Goal: Task Accomplishment & Management: Complete application form

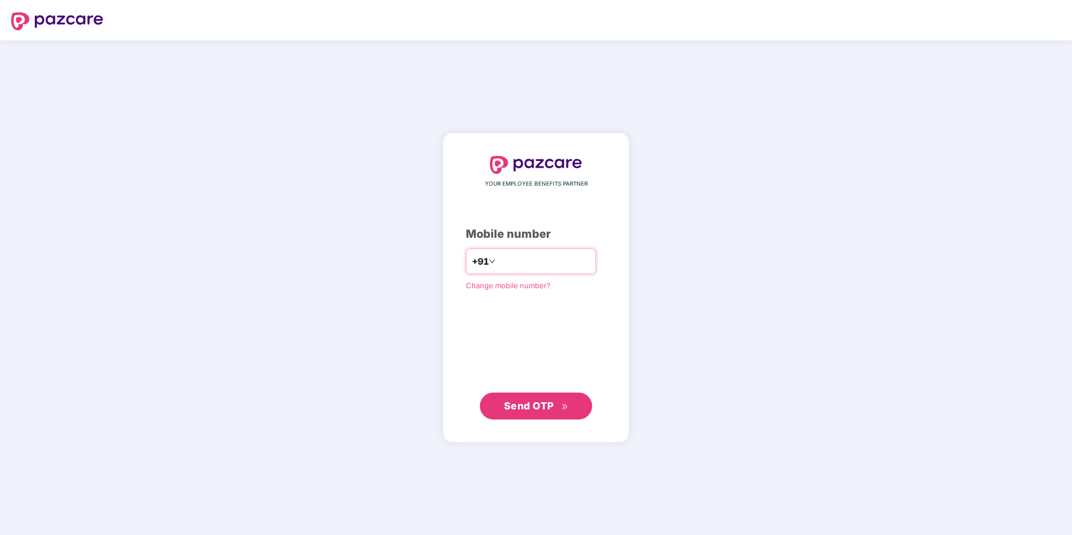
click at [508, 259] on input "number" at bounding box center [544, 262] width 92 height 18
type input "**********"
click at [534, 401] on span "Send OTP" at bounding box center [529, 406] width 50 height 12
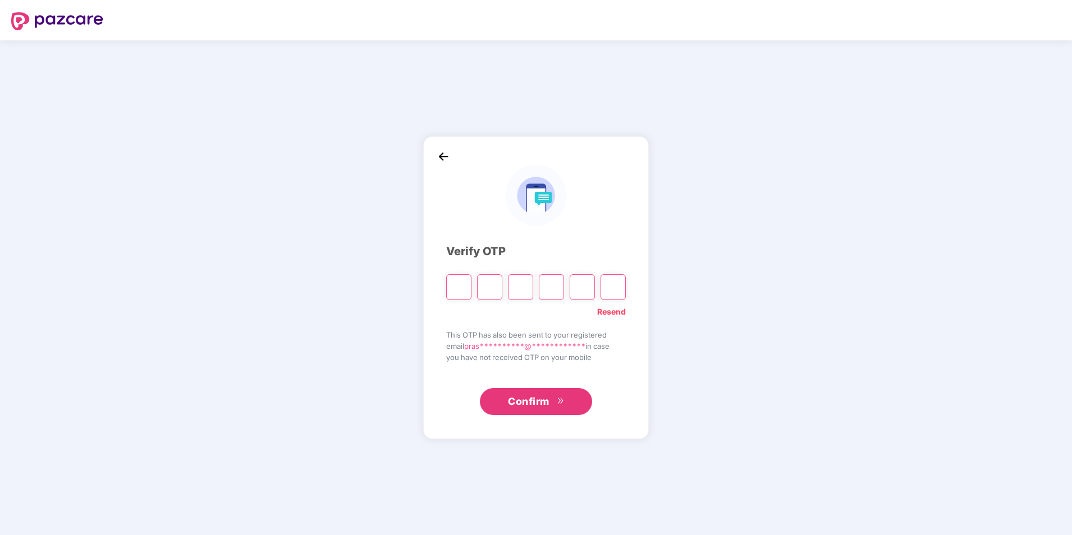
type input "*"
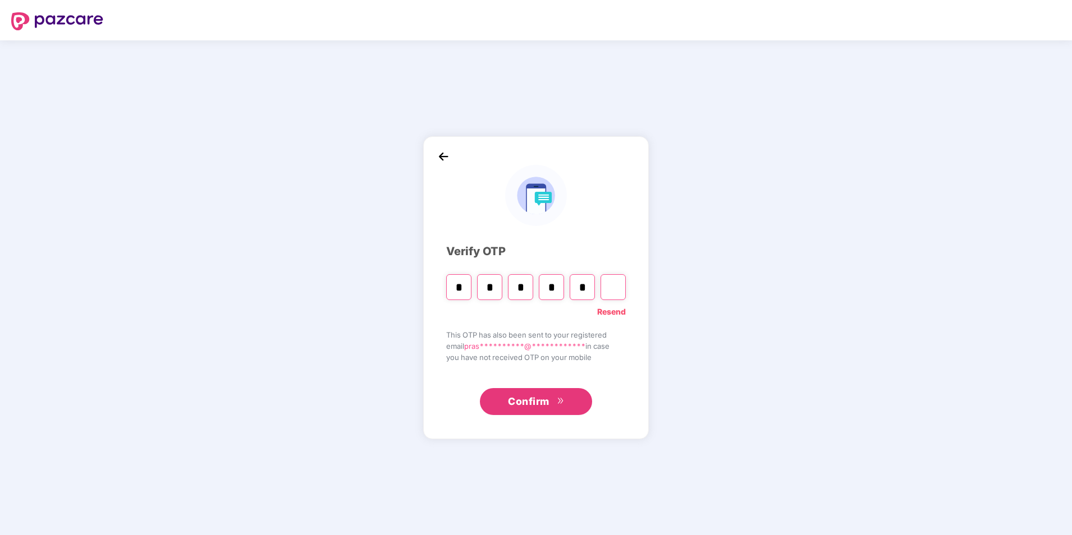
type input "*"
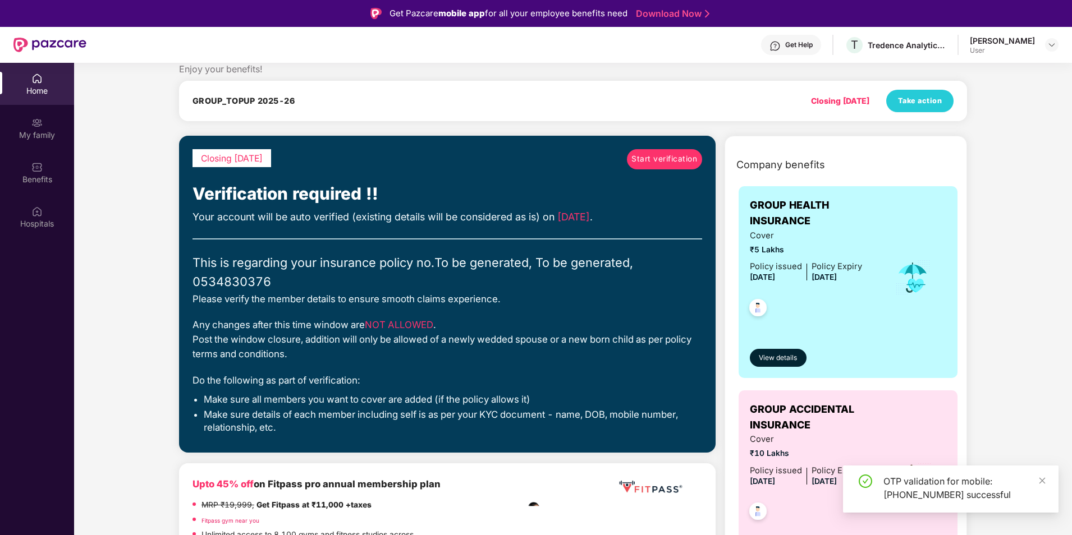
scroll to position [56, 0]
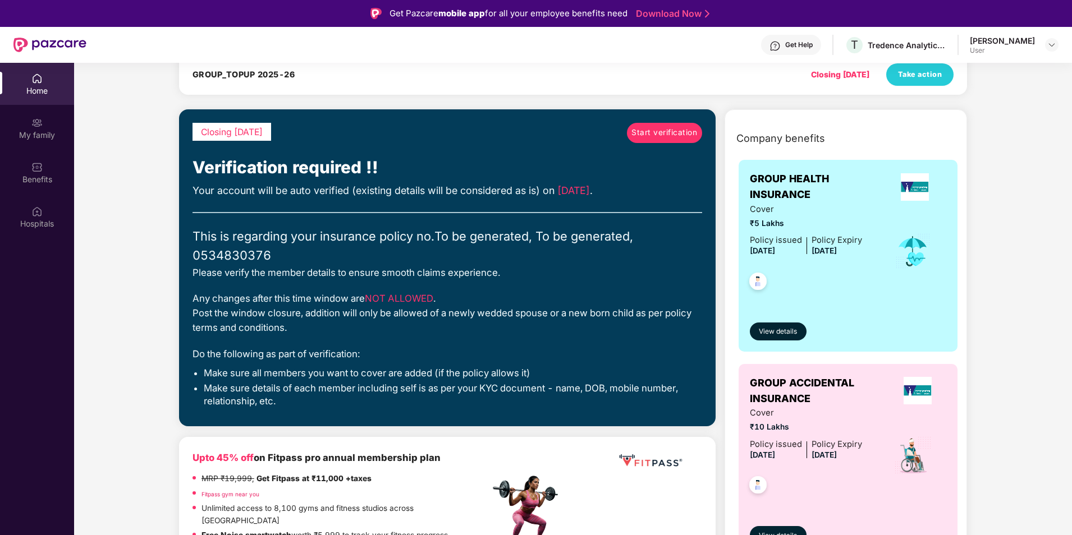
click at [662, 132] on span "Start verification" at bounding box center [664, 133] width 66 height 12
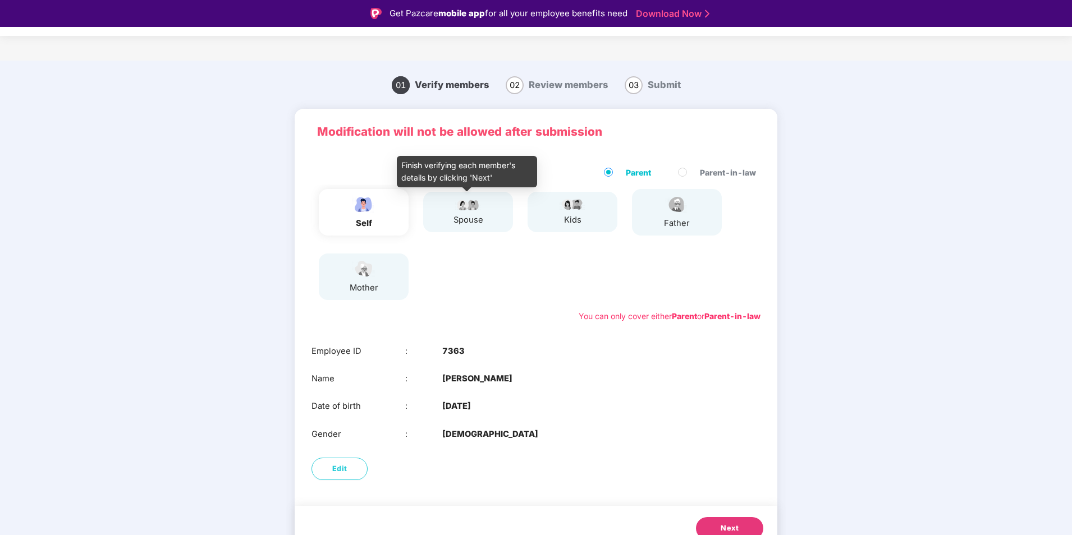
click at [461, 215] on div "spouse" at bounding box center [468, 220] width 30 height 13
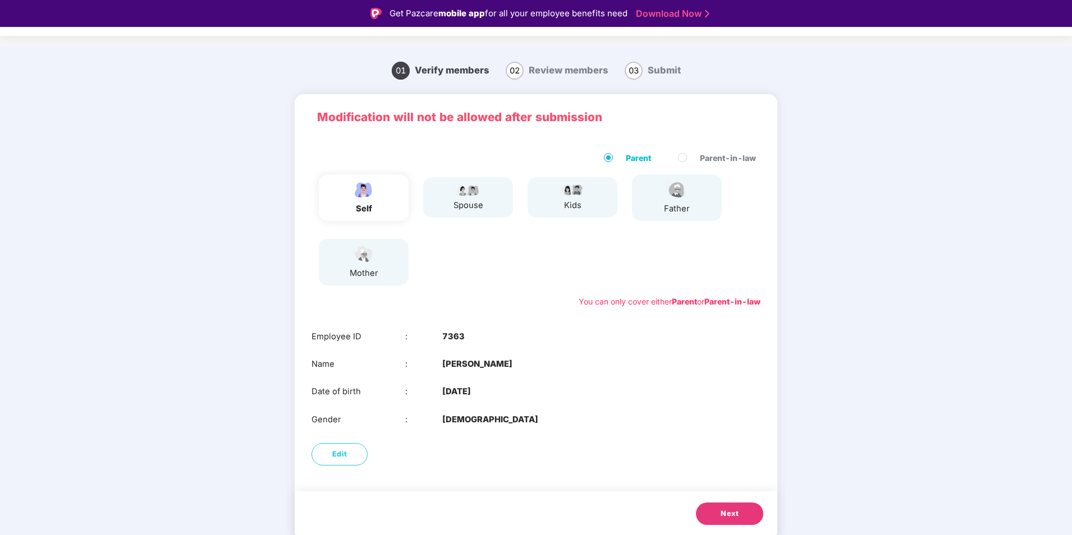
click at [732, 514] on span "Next" at bounding box center [730, 513] width 18 height 11
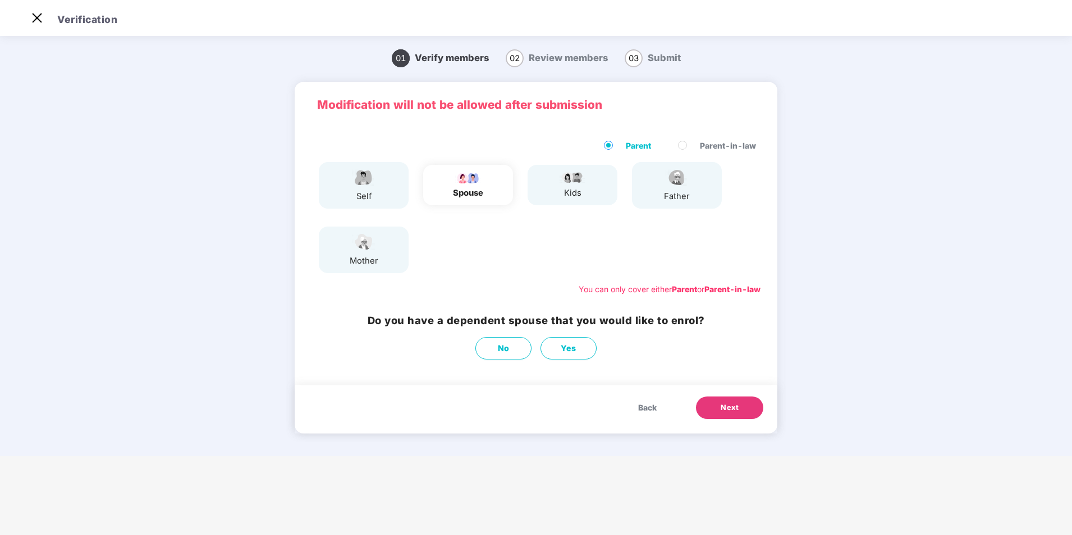
scroll to position [0, 0]
click at [464, 193] on div "spouse" at bounding box center [468, 193] width 30 height 13
click at [571, 346] on span "Yes" at bounding box center [569, 348] width 16 height 12
select select "******"
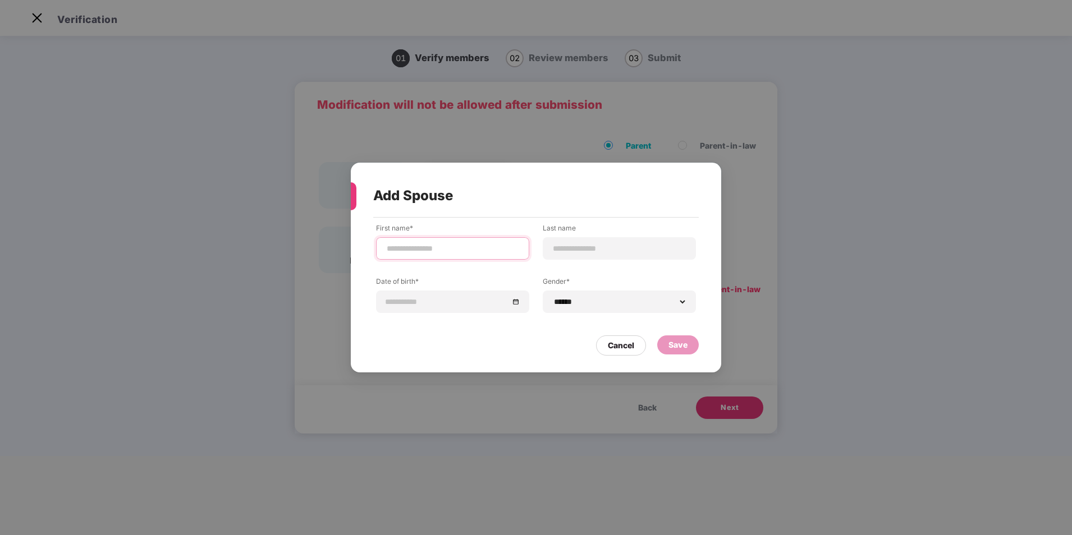
click at [444, 243] on input at bounding box center [453, 249] width 134 height 12
type input "*****"
type input "*******"
click at [422, 303] on input at bounding box center [447, 302] width 123 height 12
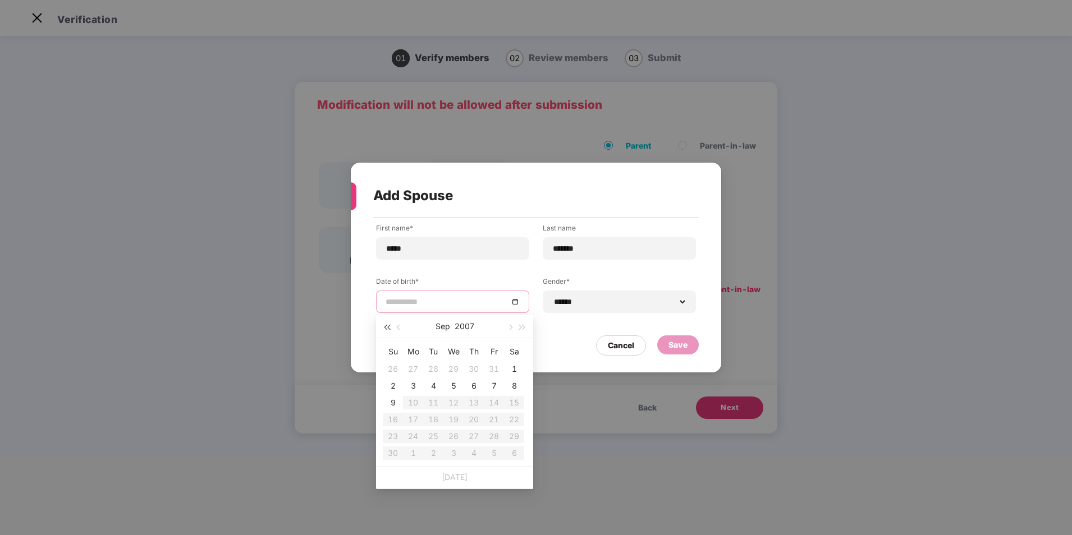
click at [389, 324] on button "button" at bounding box center [387, 326] width 12 height 22
click at [388, 324] on button "button" at bounding box center [387, 326] width 12 height 22
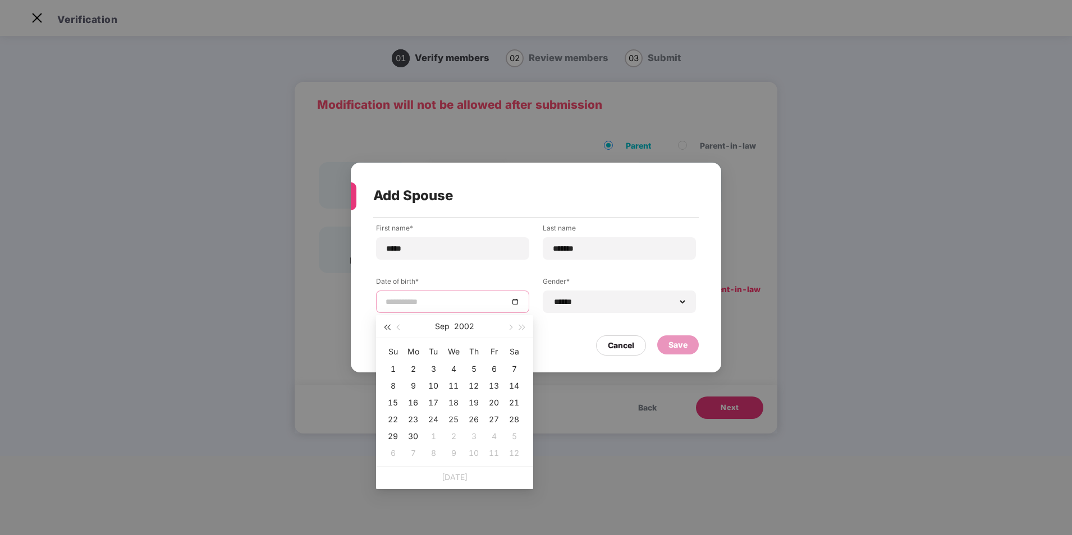
click at [388, 324] on button "button" at bounding box center [387, 326] width 12 height 22
click at [388, 325] on button "button" at bounding box center [387, 326] width 12 height 22
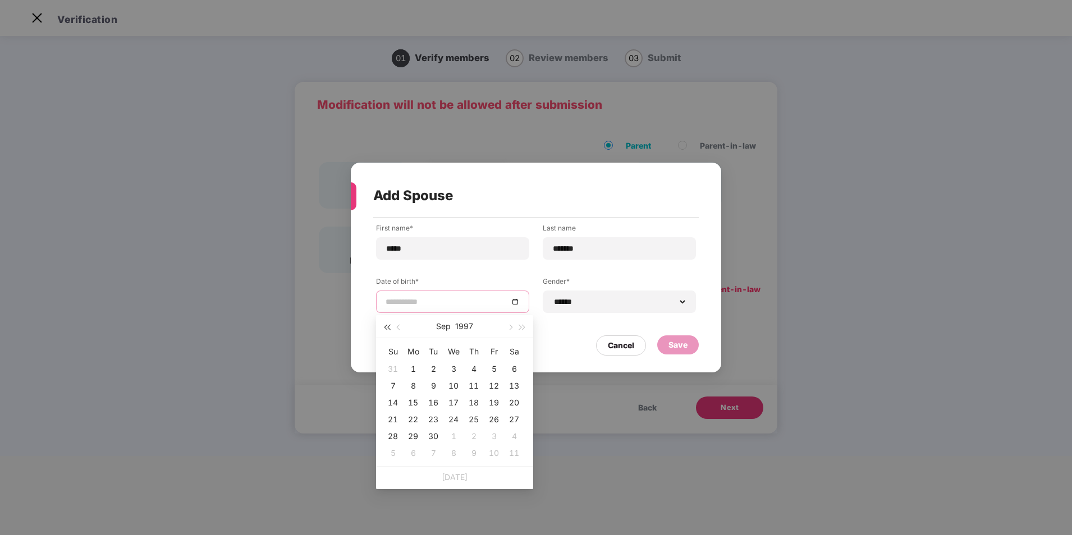
click at [388, 325] on button "button" at bounding box center [387, 326] width 12 height 22
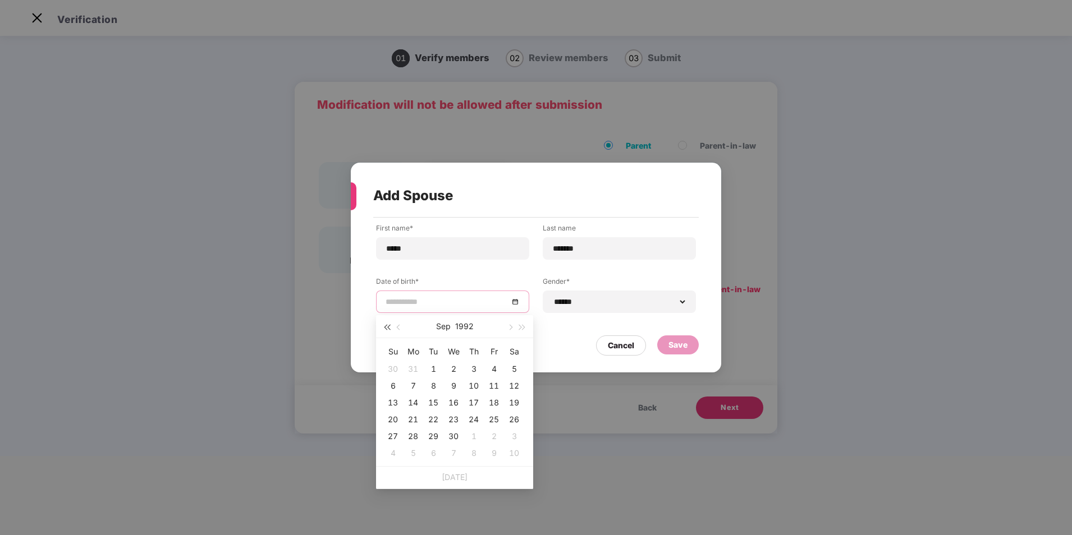
click at [388, 325] on button "button" at bounding box center [387, 326] width 12 height 22
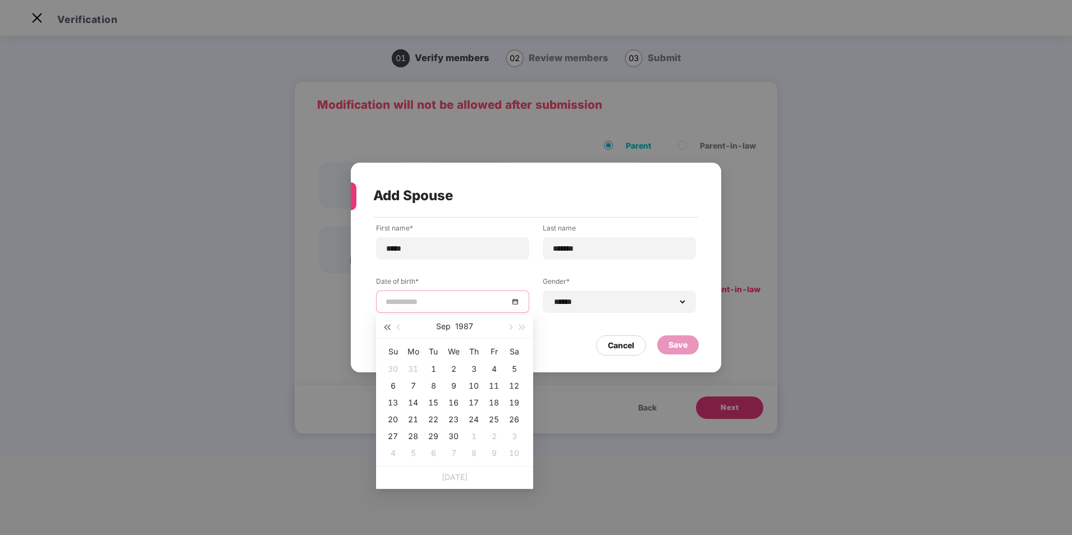
click at [388, 325] on button "button" at bounding box center [387, 326] width 12 height 22
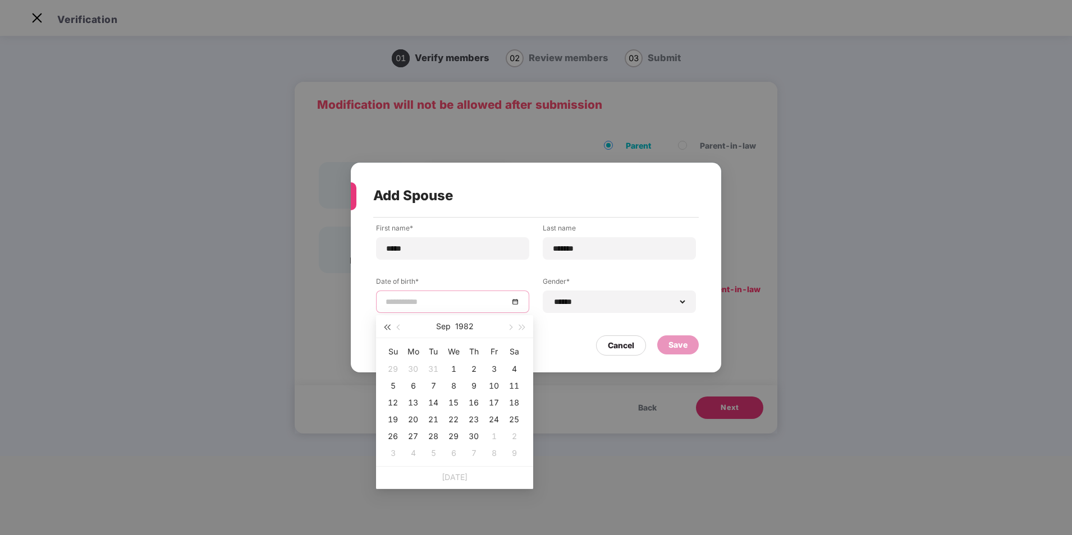
click at [388, 325] on button "button" at bounding box center [387, 326] width 12 height 22
click at [401, 328] on button "button" at bounding box center [399, 326] width 12 height 22
click at [400, 327] on span "button" at bounding box center [400, 328] width 6 height 6
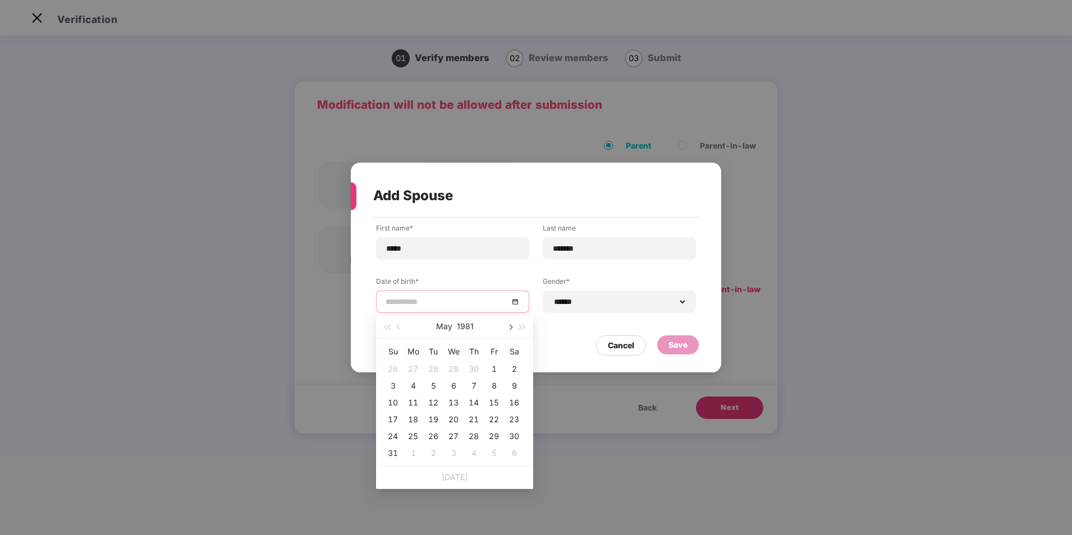
click at [512, 329] on button "button" at bounding box center [509, 326] width 12 height 22
type input "**********"
click at [414, 366] on div "1" at bounding box center [412, 369] width 13 height 13
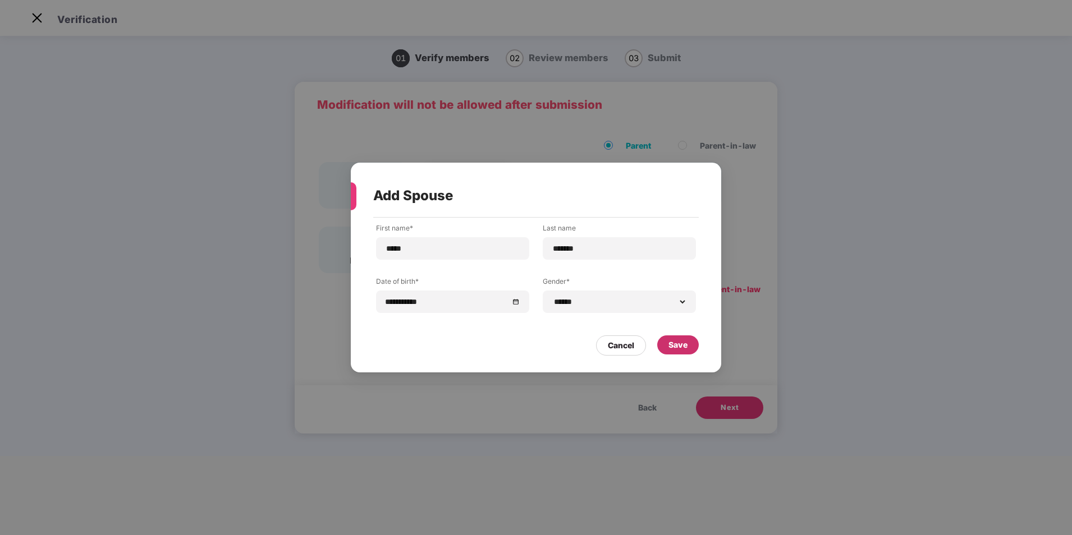
click at [682, 347] on div "Save" at bounding box center [677, 345] width 19 height 12
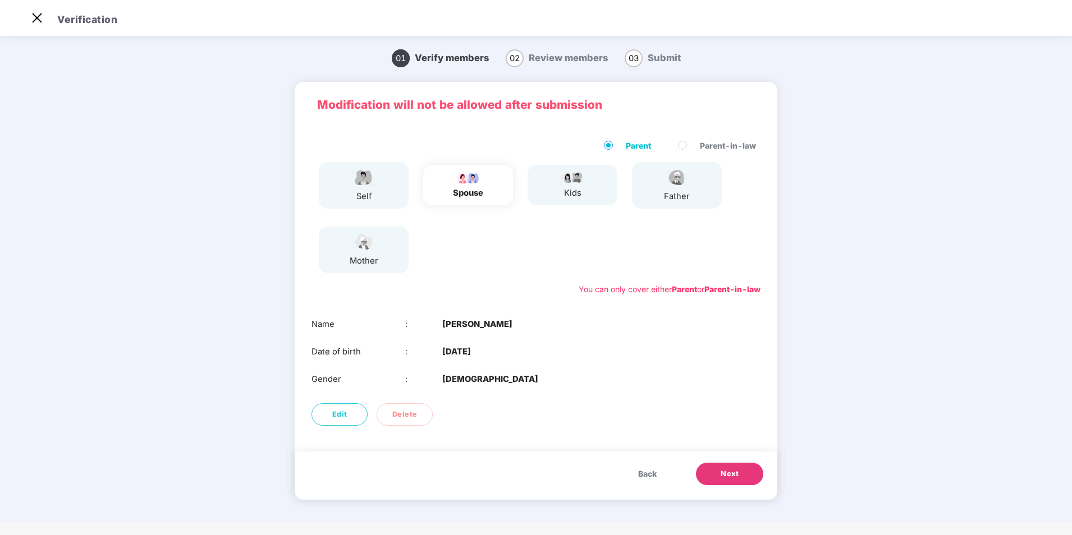
click at [735, 473] on span "Next" at bounding box center [730, 474] width 18 height 11
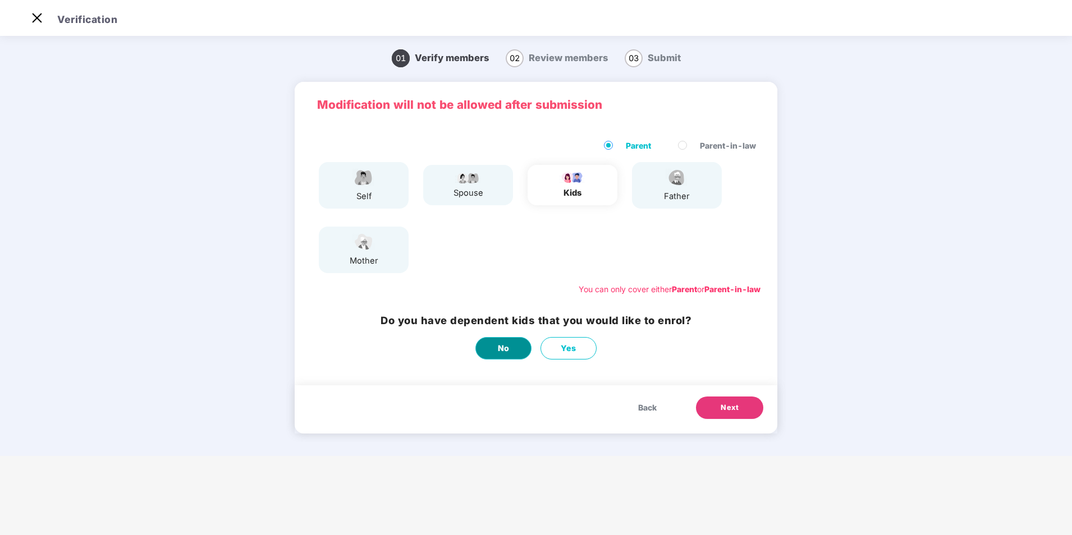
click at [501, 350] on span "No" at bounding box center [504, 348] width 12 height 12
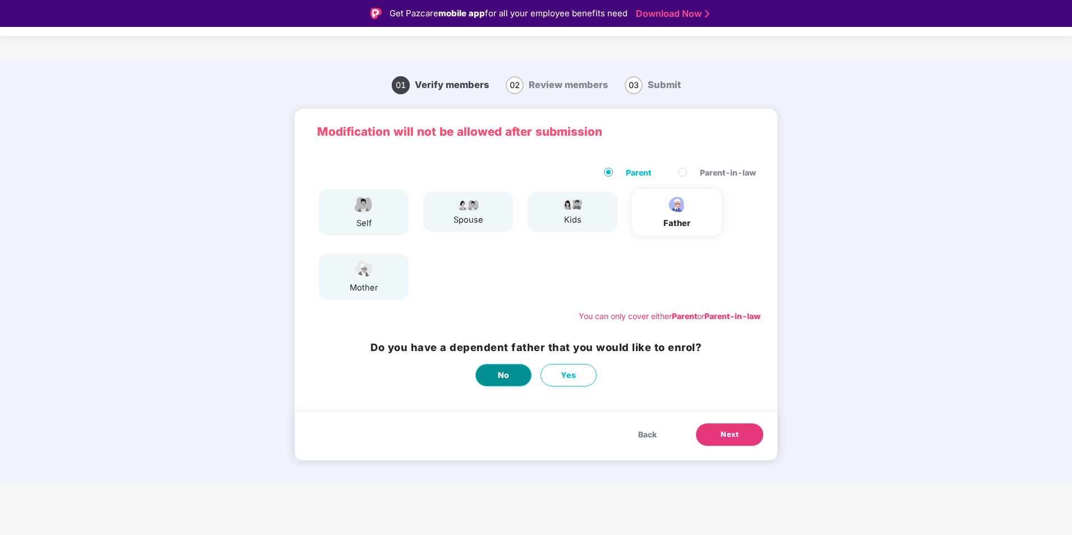
click at [503, 379] on span "No" at bounding box center [504, 375] width 12 height 12
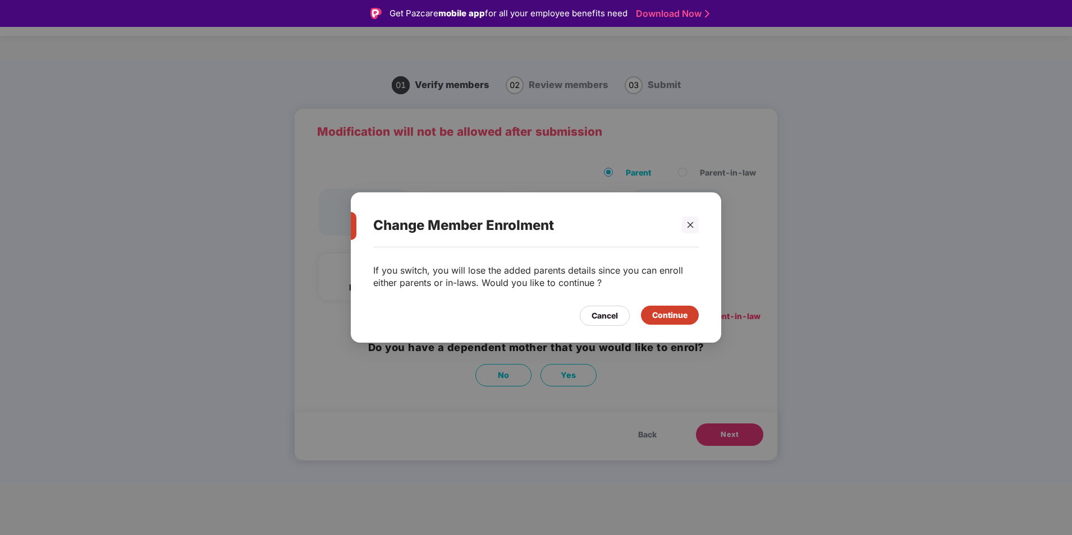
click at [671, 310] on div "Continue" at bounding box center [669, 315] width 35 height 12
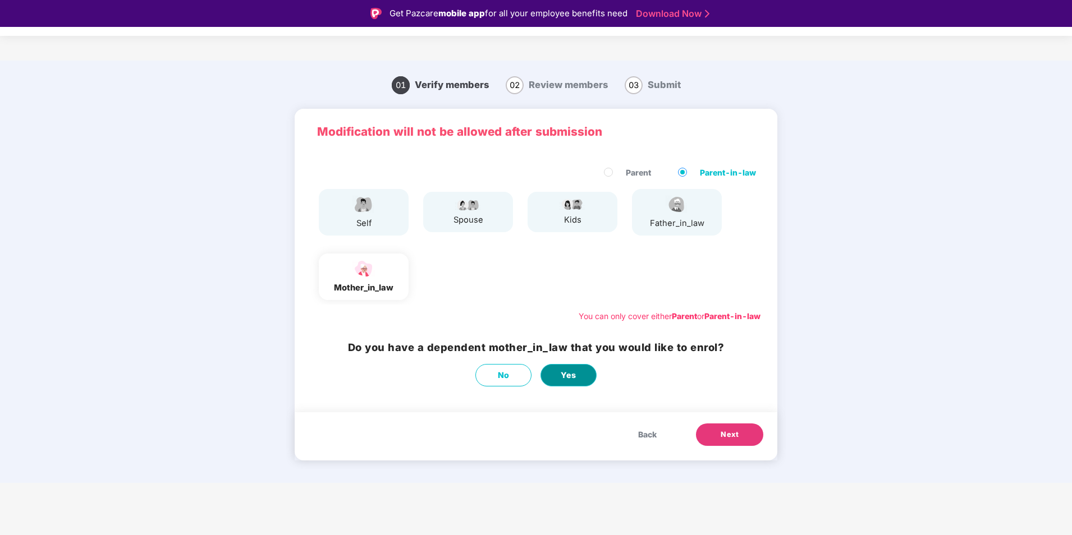
click at [572, 375] on span "Yes" at bounding box center [569, 375] width 16 height 12
select select "******"
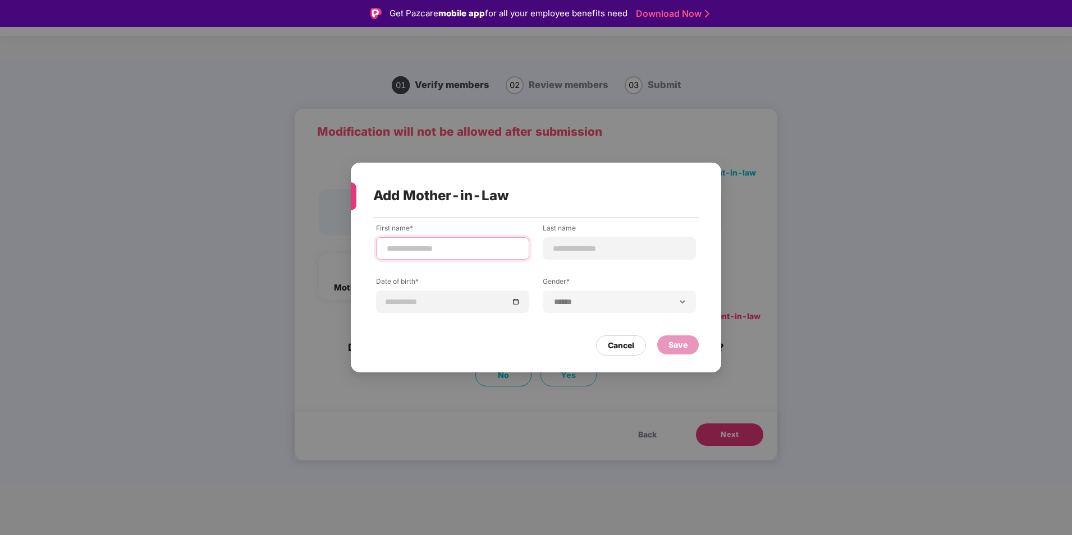
click at [400, 252] on input at bounding box center [453, 249] width 134 height 12
click at [439, 250] on input "*******" at bounding box center [453, 249] width 134 height 12
type input "**********"
type input "*******"
click at [514, 301] on div at bounding box center [453, 302] width 134 height 12
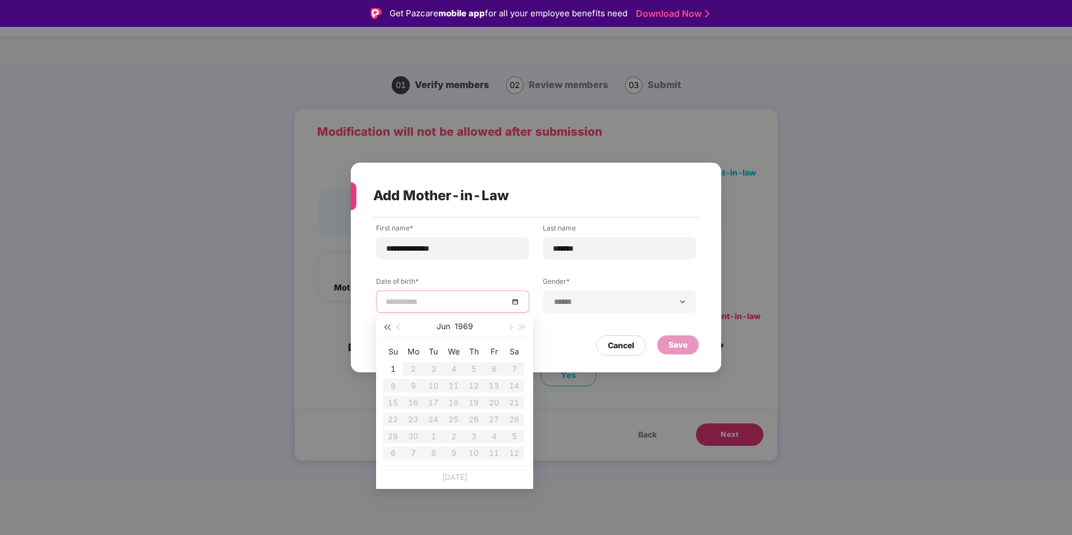
click at [388, 324] on button "button" at bounding box center [387, 326] width 12 height 22
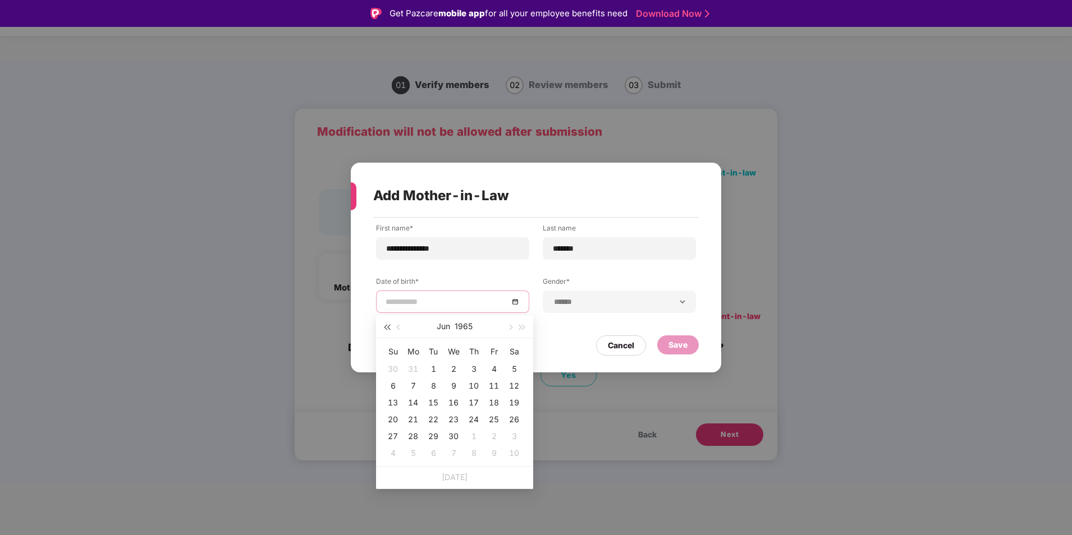
click at [388, 324] on button "button" at bounding box center [387, 326] width 12 height 22
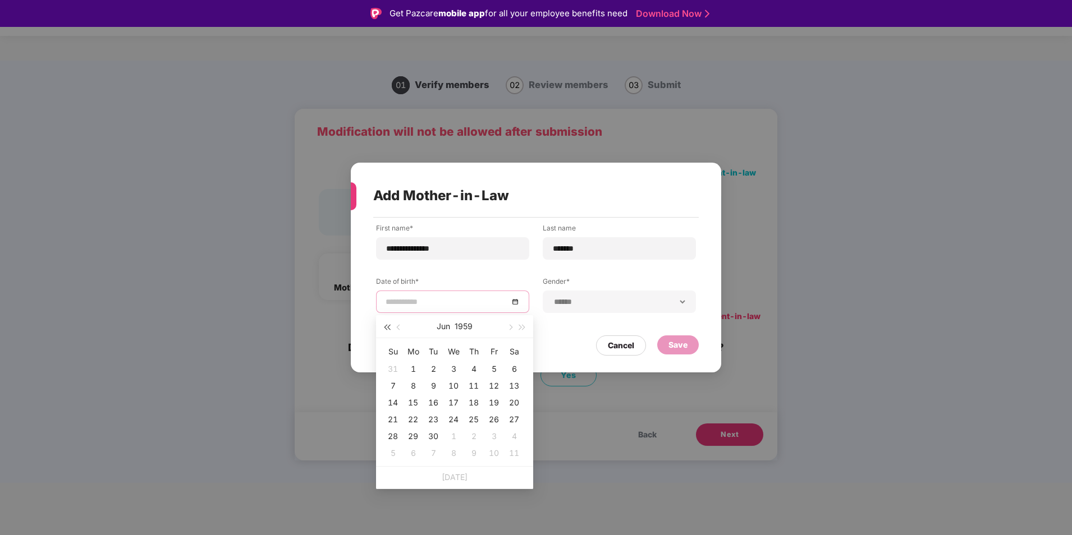
click at [388, 324] on button "button" at bounding box center [387, 326] width 12 height 22
type input "**********"
click at [398, 328] on span "button" at bounding box center [400, 328] width 6 height 6
type input "**********"
click at [494, 418] on div "23" at bounding box center [493, 419] width 13 height 13
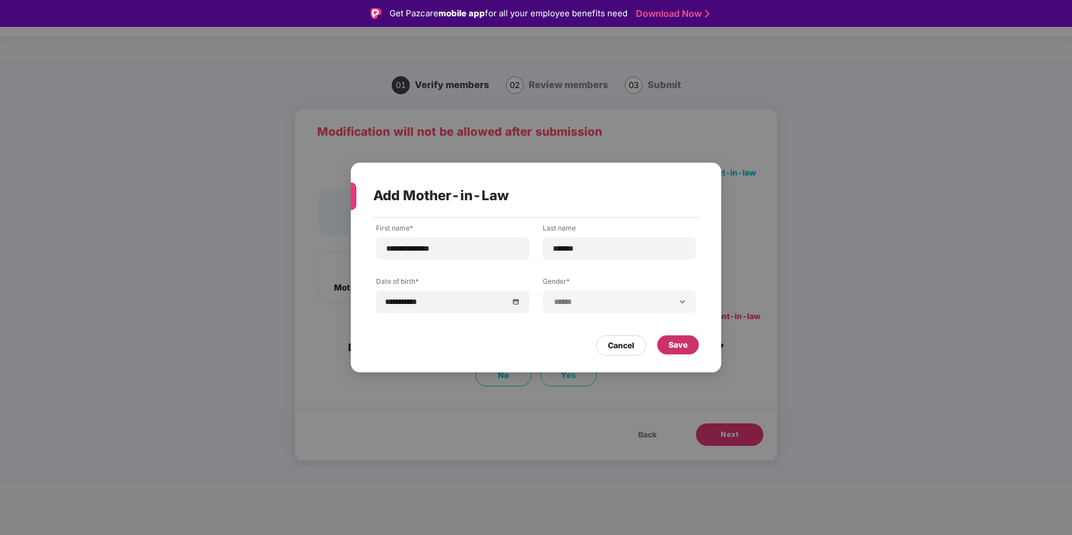
click at [673, 343] on div "Save" at bounding box center [677, 345] width 19 height 12
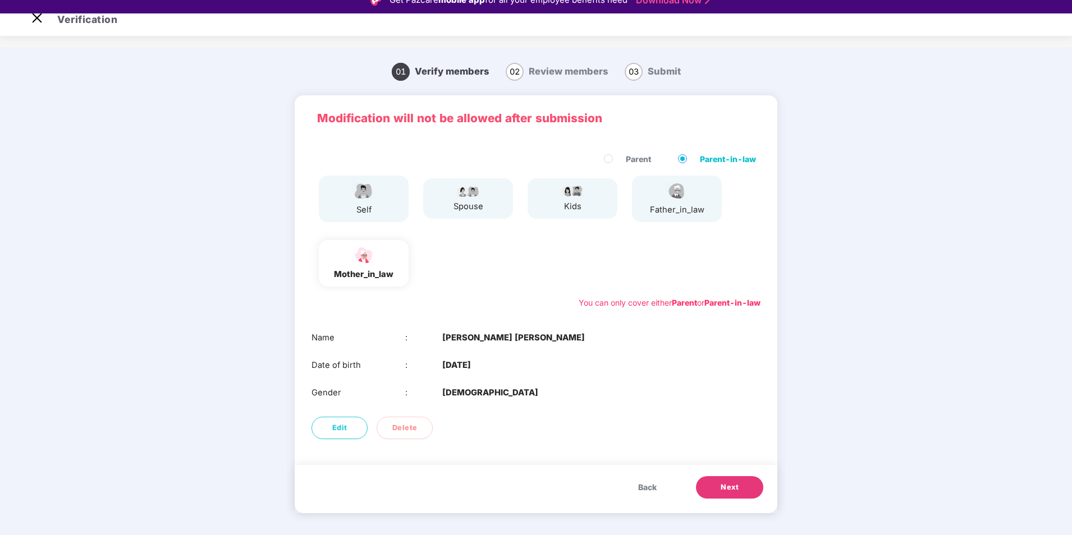
scroll to position [27, 0]
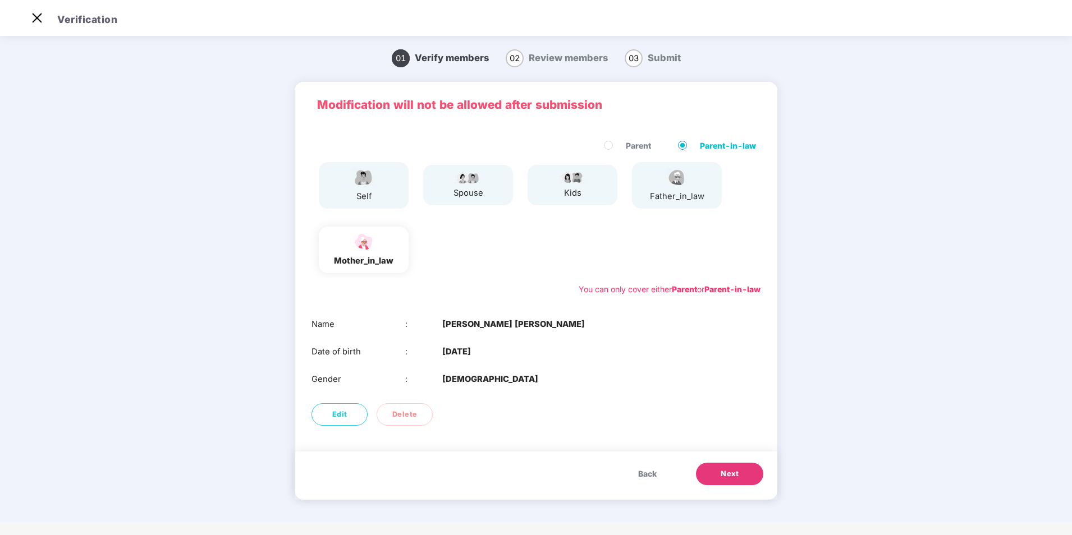
click at [736, 477] on span "Next" at bounding box center [730, 474] width 18 height 11
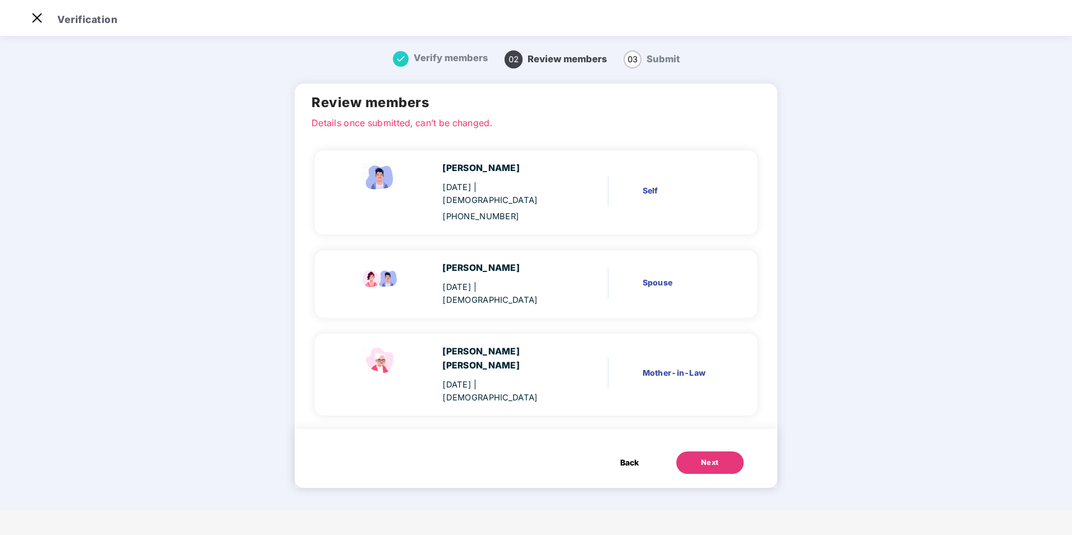
click at [709, 457] on div "Next" at bounding box center [710, 462] width 18 height 11
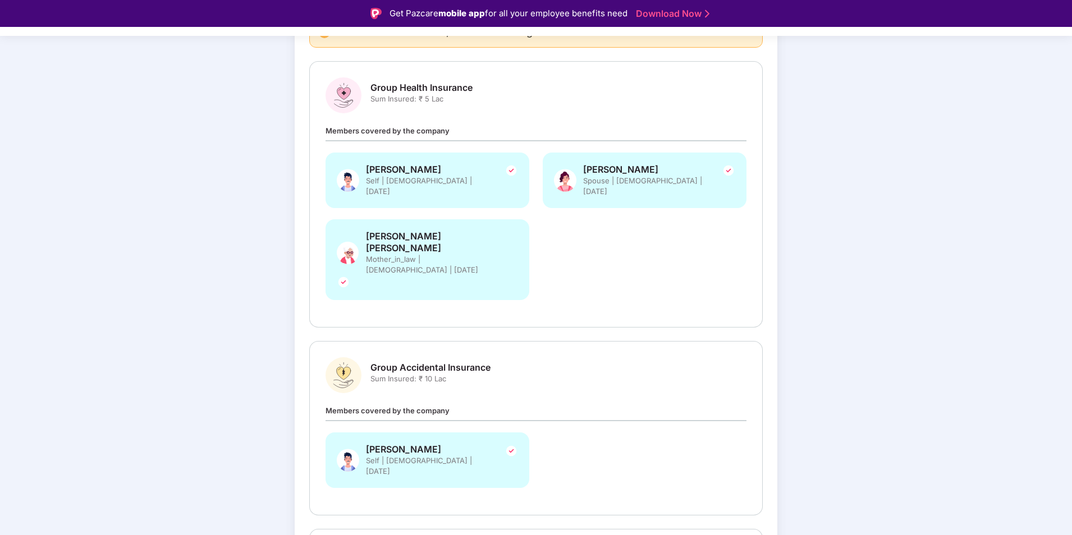
scroll to position [309, 0]
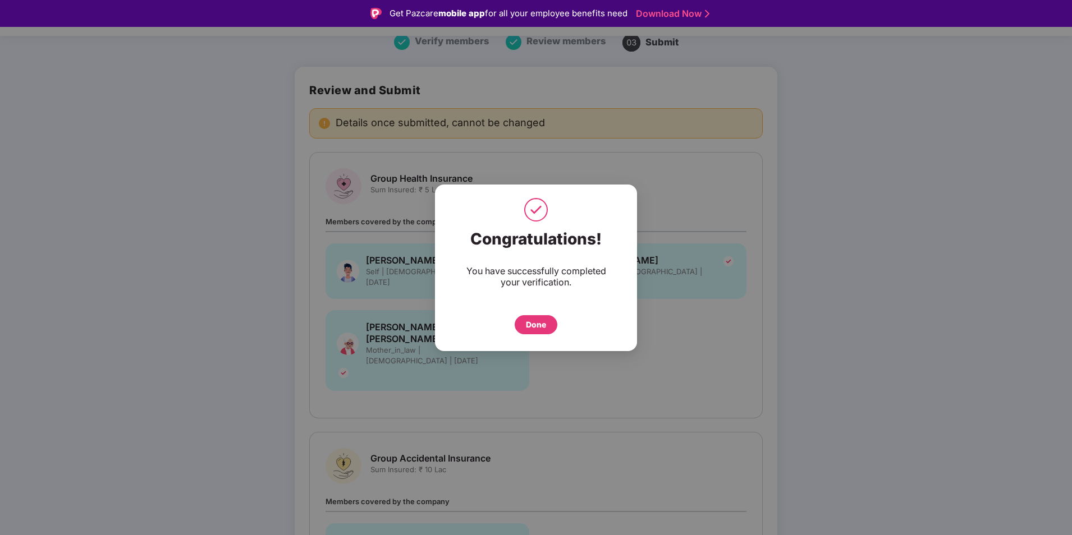
scroll to position [28, 0]
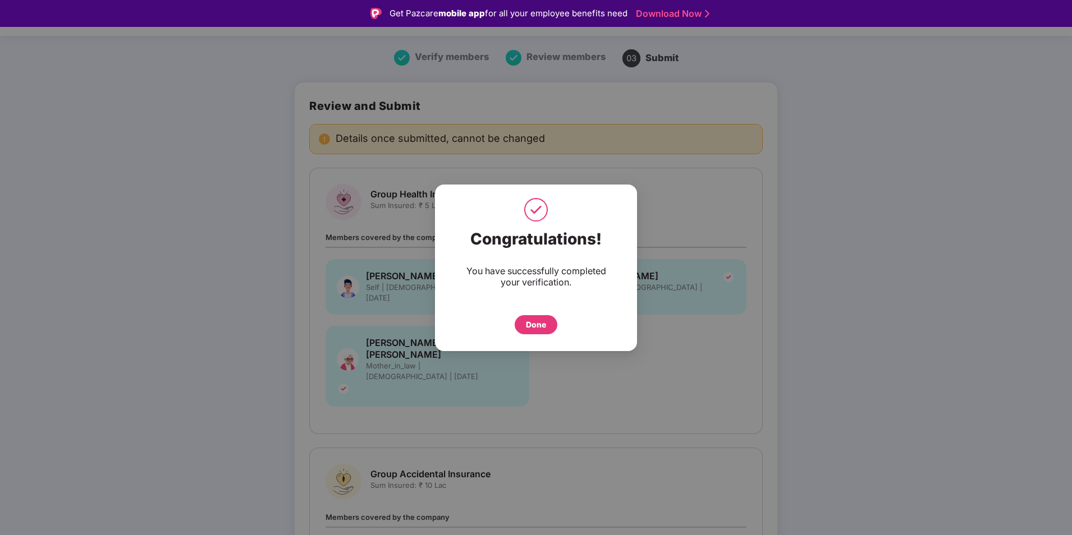
click at [537, 324] on div "Done" at bounding box center [536, 325] width 20 height 12
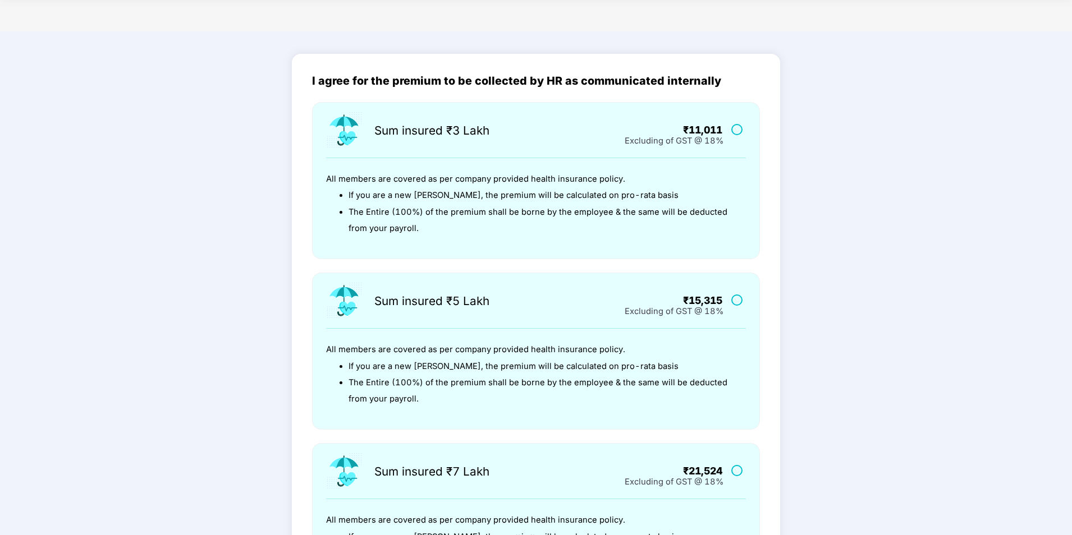
scroll to position [56, 0]
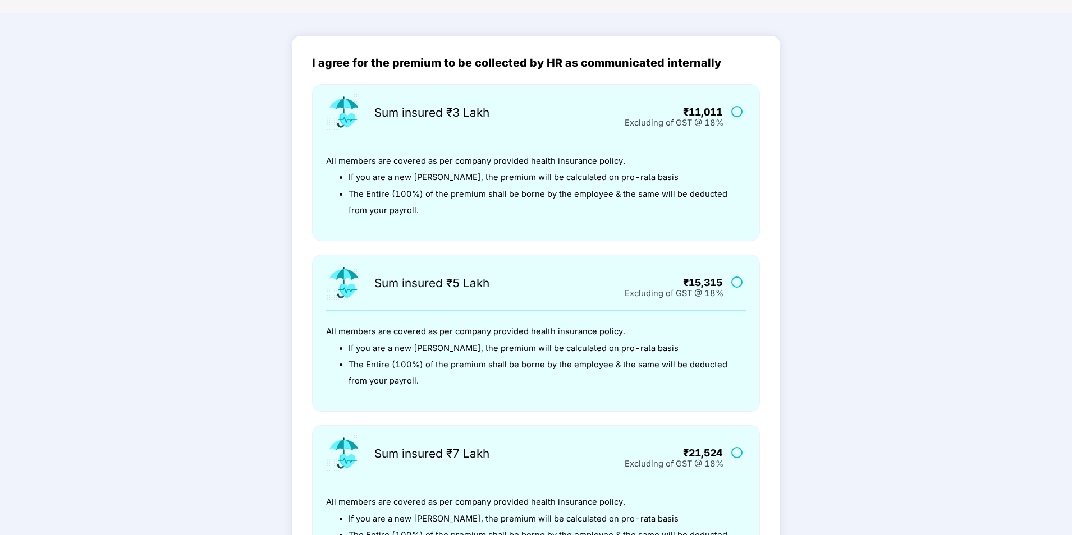
click at [736, 283] on label at bounding box center [738, 282] width 14 height 10
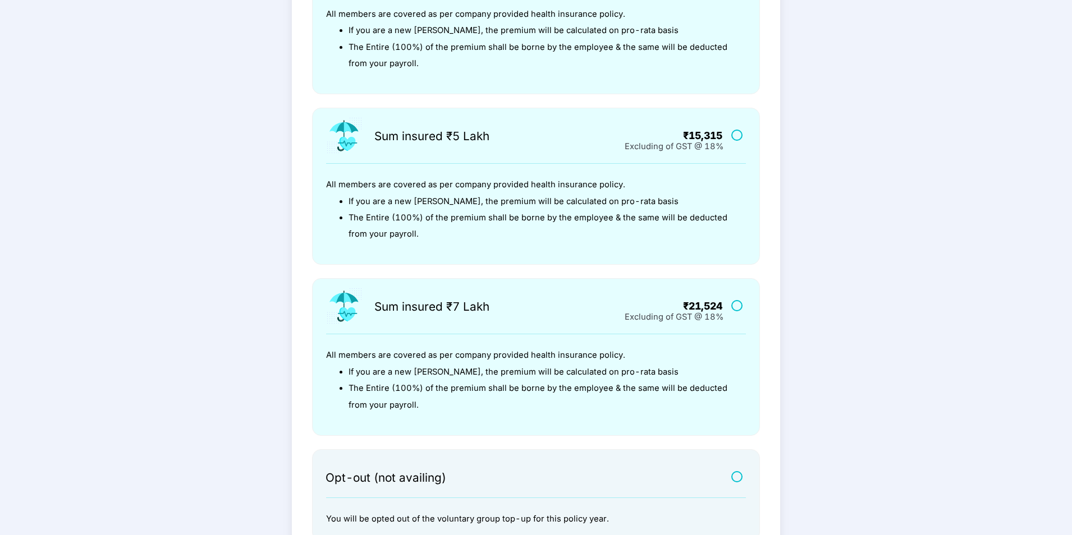
scroll to position [296, 0]
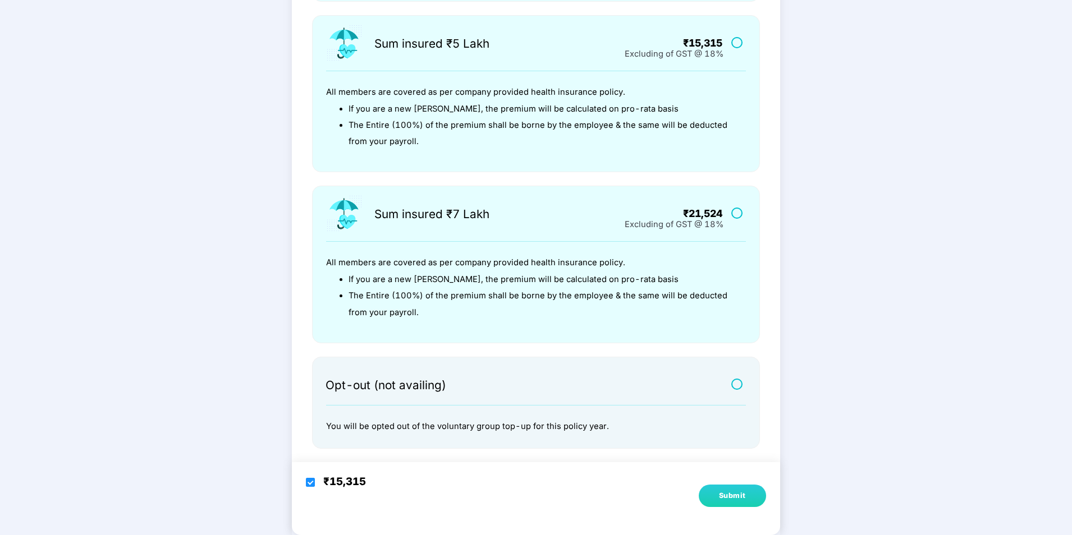
click at [735, 495] on div "Submit" at bounding box center [732, 496] width 27 height 11
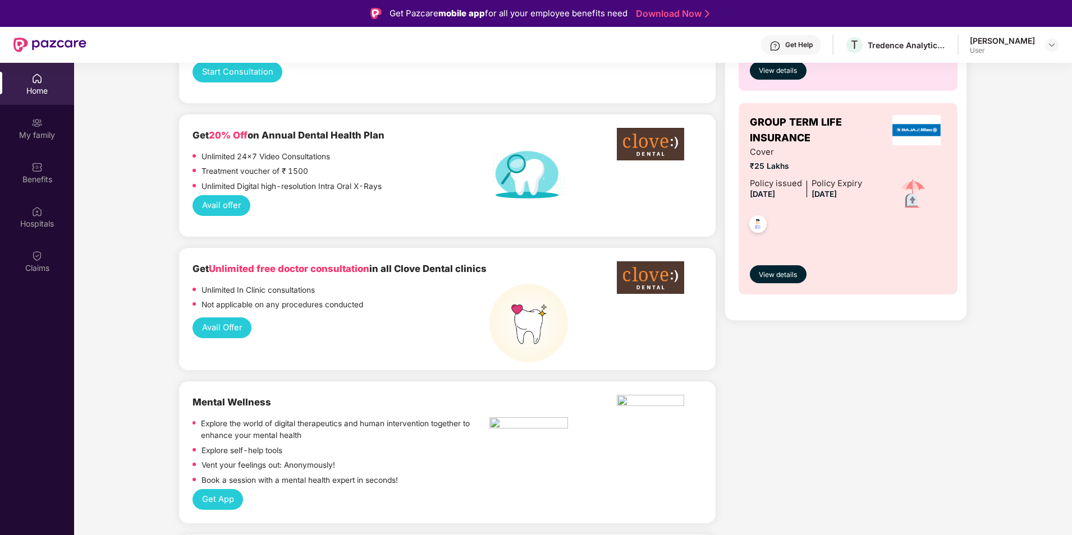
scroll to position [786, 0]
click at [225, 317] on button "Avail Offer" at bounding box center [222, 327] width 59 height 21
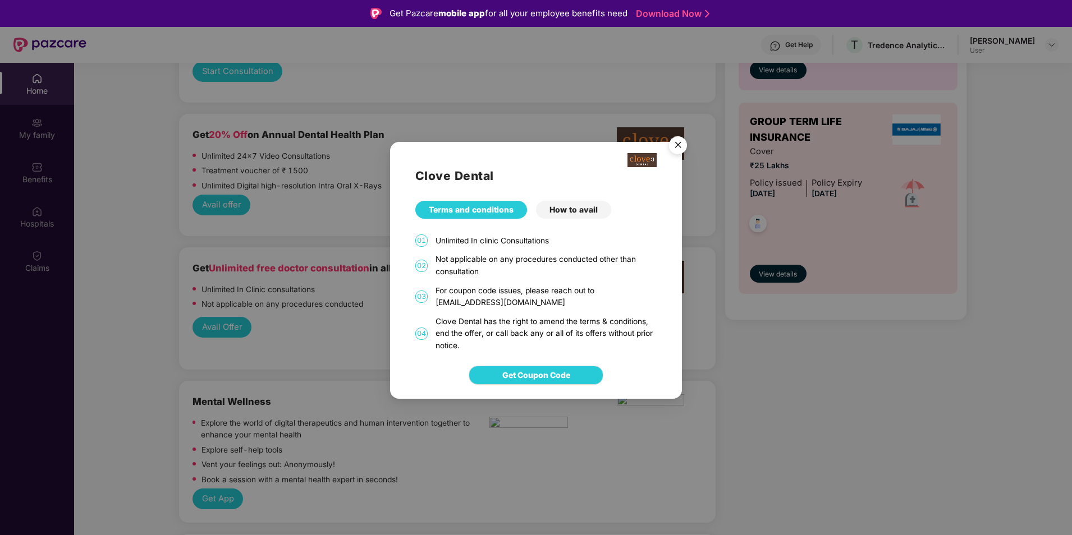
click at [584, 212] on div "How to avail" at bounding box center [573, 210] width 75 height 18
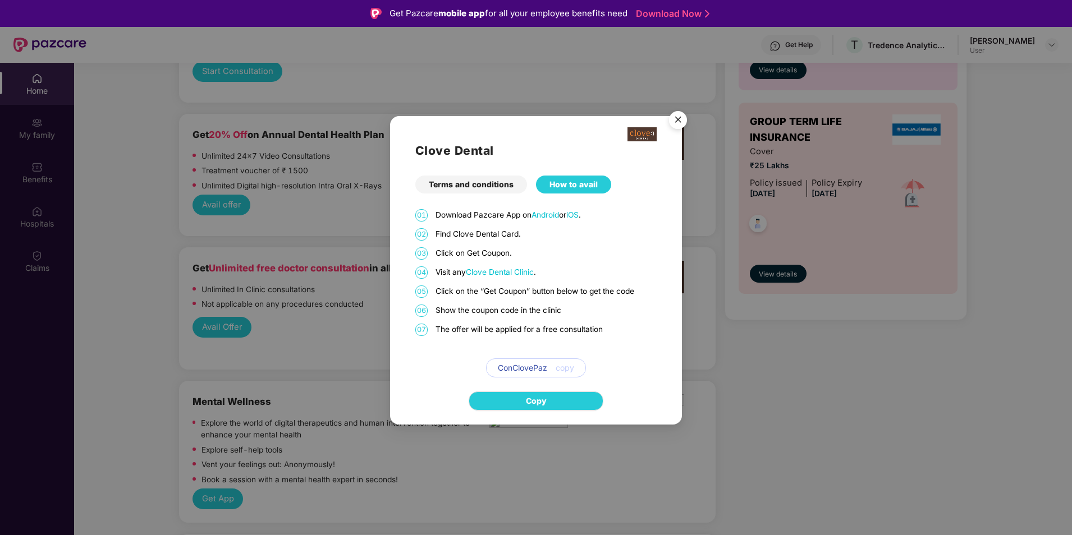
click at [682, 122] on img "Close" at bounding box center [677, 121] width 31 height 31
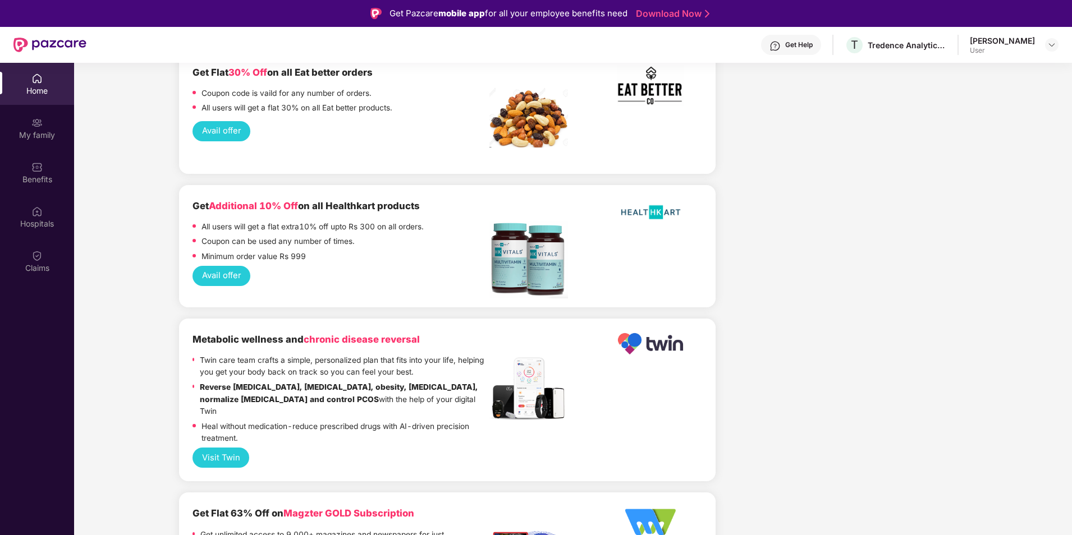
scroll to position [2245, 0]
click at [219, 447] on button "Visit Twin" at bounding box center [221, 457] width 57 height 21
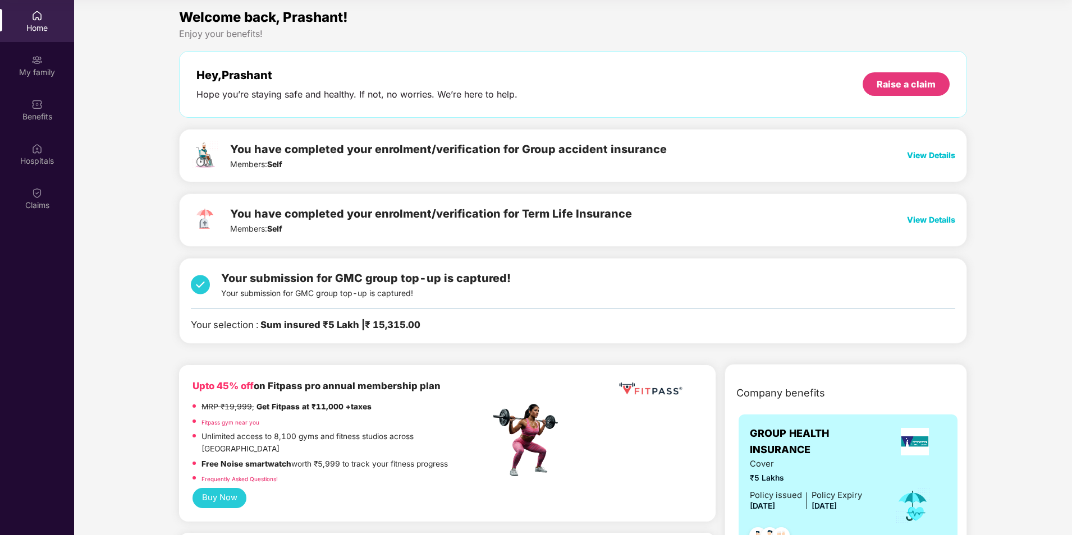
scroll to position [0, 0]
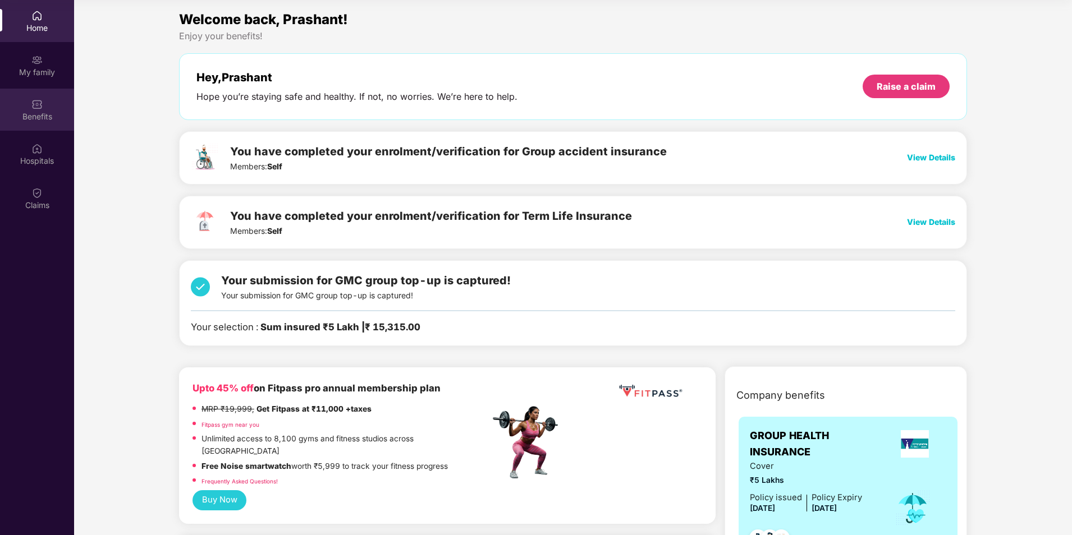
click at [35, 111] on div "Benefits" at bounding box center [37, 116] width 74 height 11
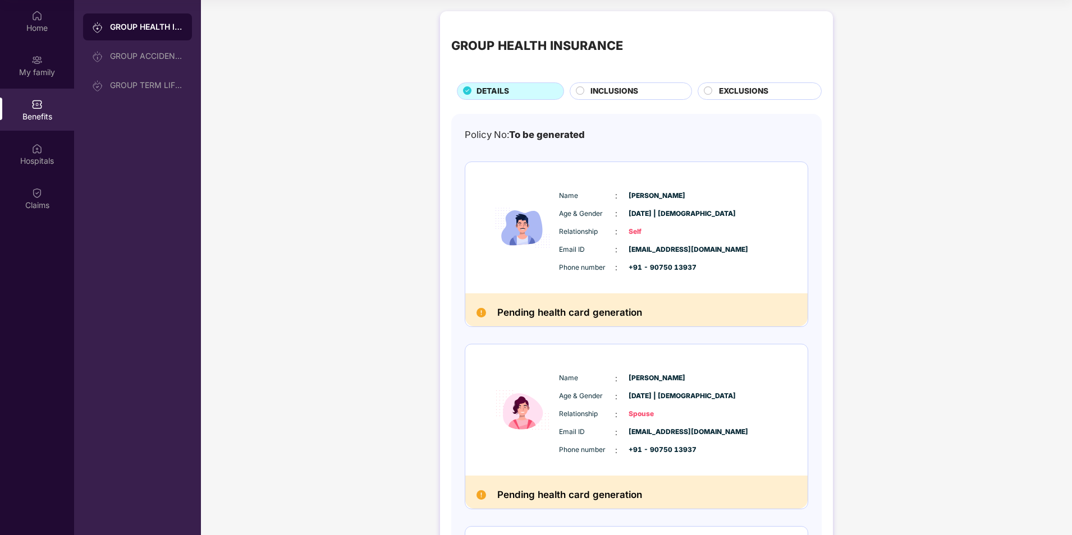
click at [625, 86] on span "INCLUSIONS" at bounding box center [614, 91] width 48 height 12
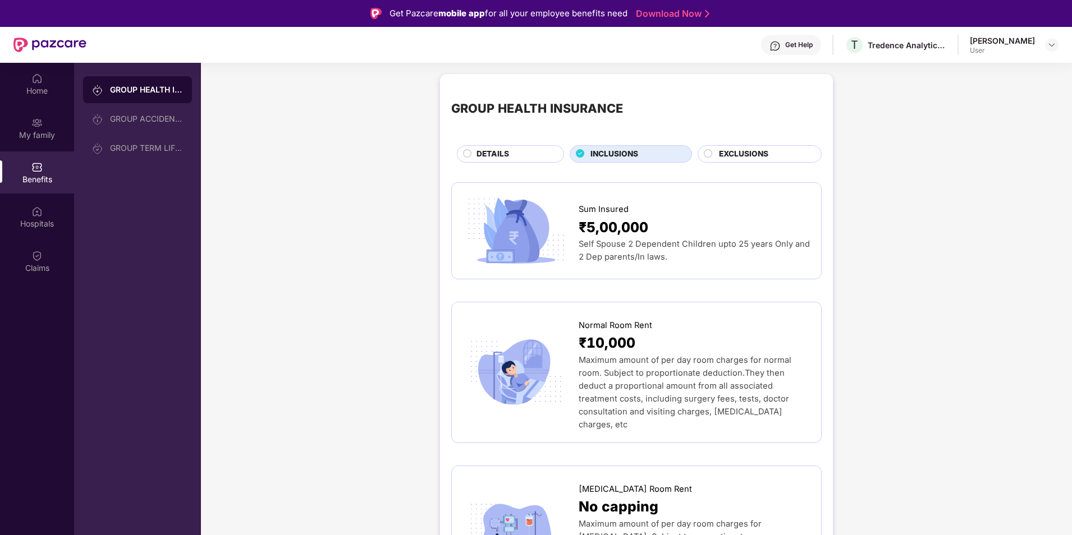
click at [720, 149] on span "EXCLUSIONS" at bounding box center [743, 154] width 49 height 12
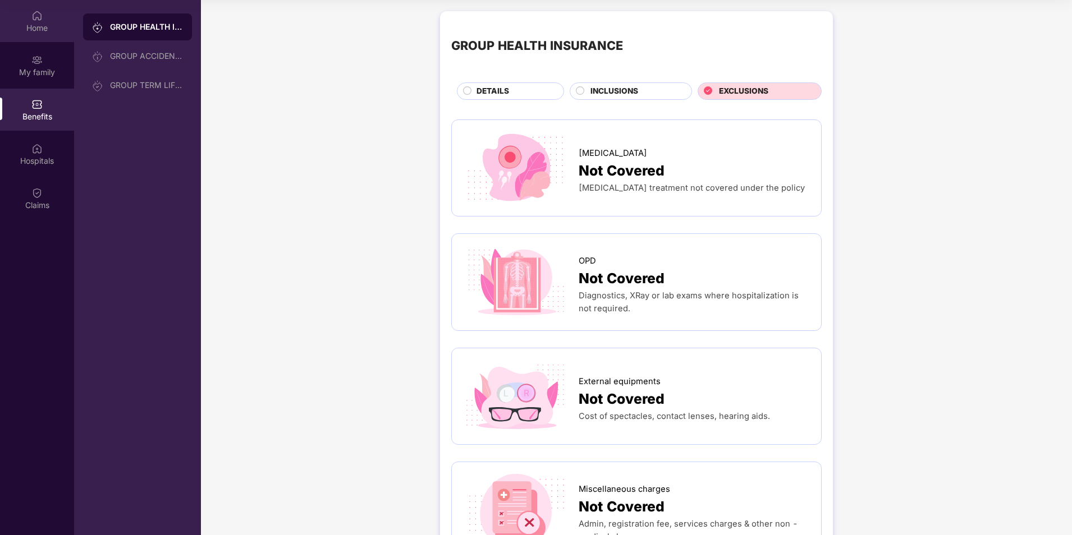
click at [40, 21] on img at bounding box center [36, 15] width 11 height 11
